Goal: Communication & Community: Answer question/provide support

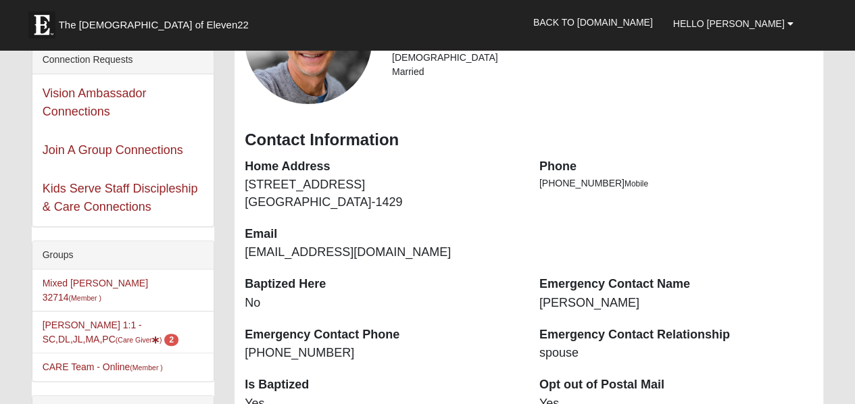
scroll to position [156, 0]
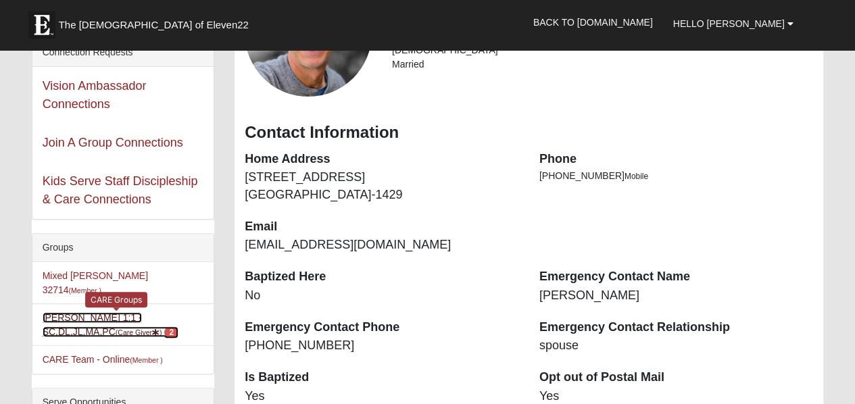
click at [154, 312] on link "Jim Nieman 1:1 - SC,DL,JL,MA,PC (Care Giver ) 2" at bounding box center [111, 324] width 136 height 25
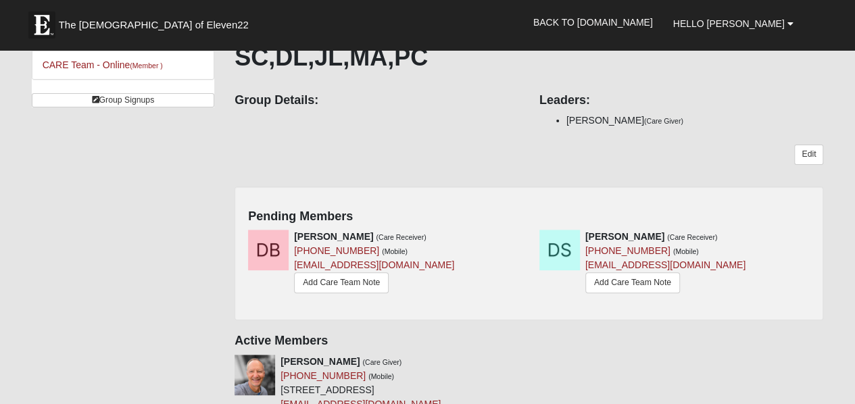
scroll to position [124, 0]
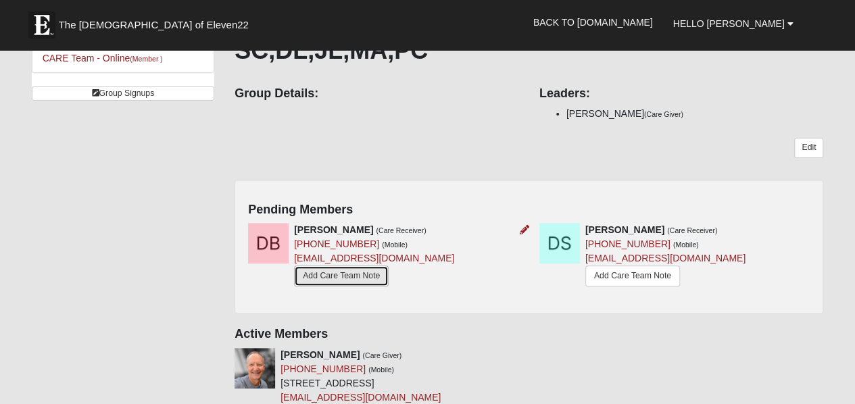
click at [341, 266] on link "Add Care Team Note" at bounding box center [341, 276] width 95 height 21
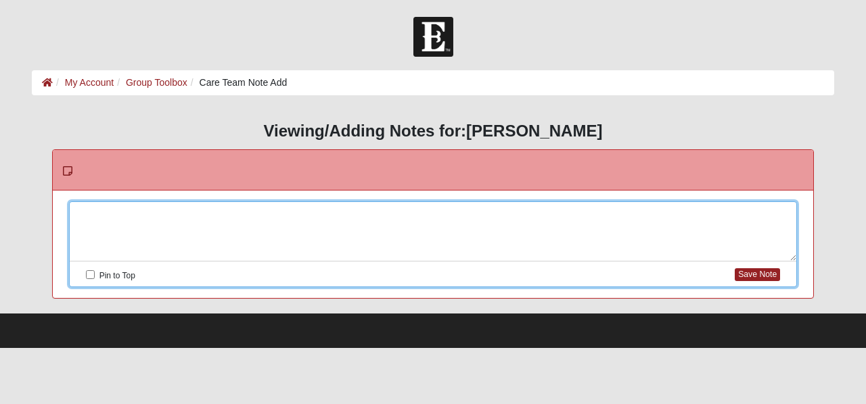
click at [206, 215] on div at bounding box center [433, 232] width 727 height 60
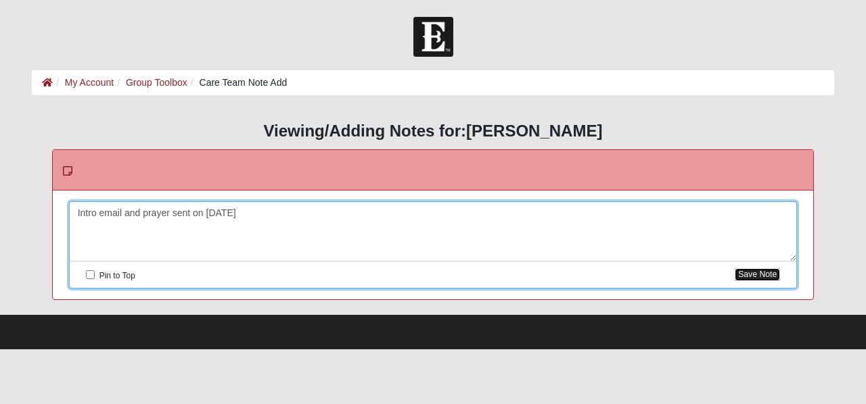
click at [764, 277] on button "Save Note" at bounding box center [756, 274] width 45 height 13
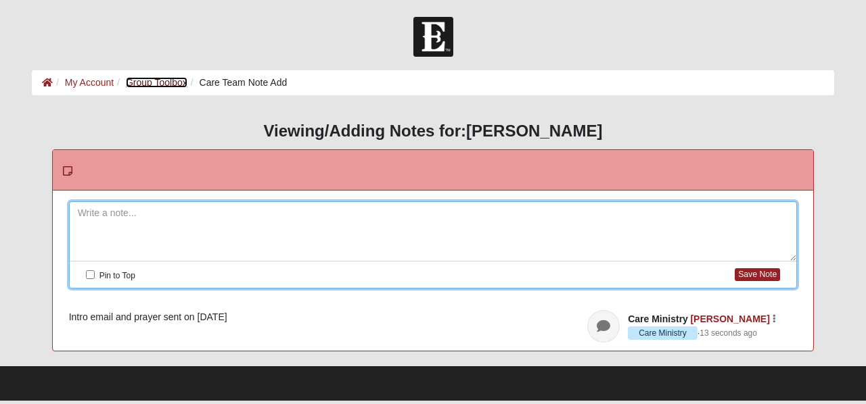
click at [166, 79] on link "Group Toolbox" at bounding box center [157, 82] width 62 height 11
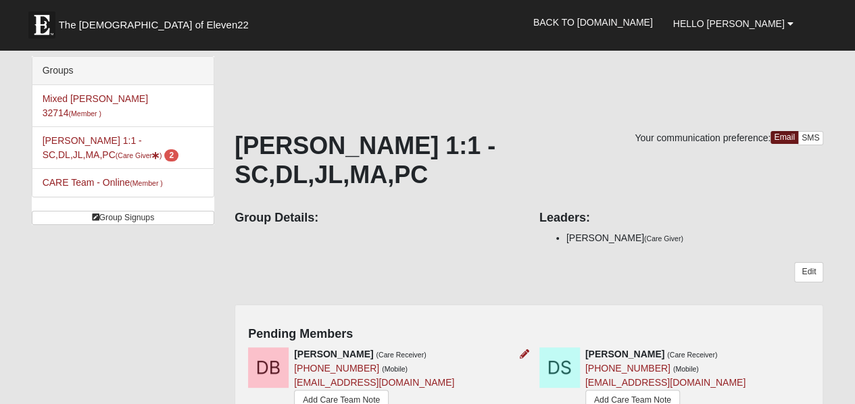
click at [258, 348] on img at bounding box center [268, 368] width 41 height 41
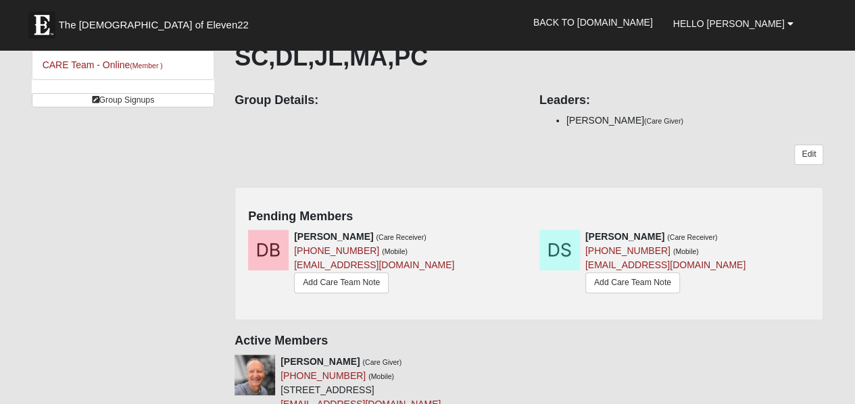
scroll to position [116, 0]
